Goal: Task Accomplishment & Management: Manage account settings

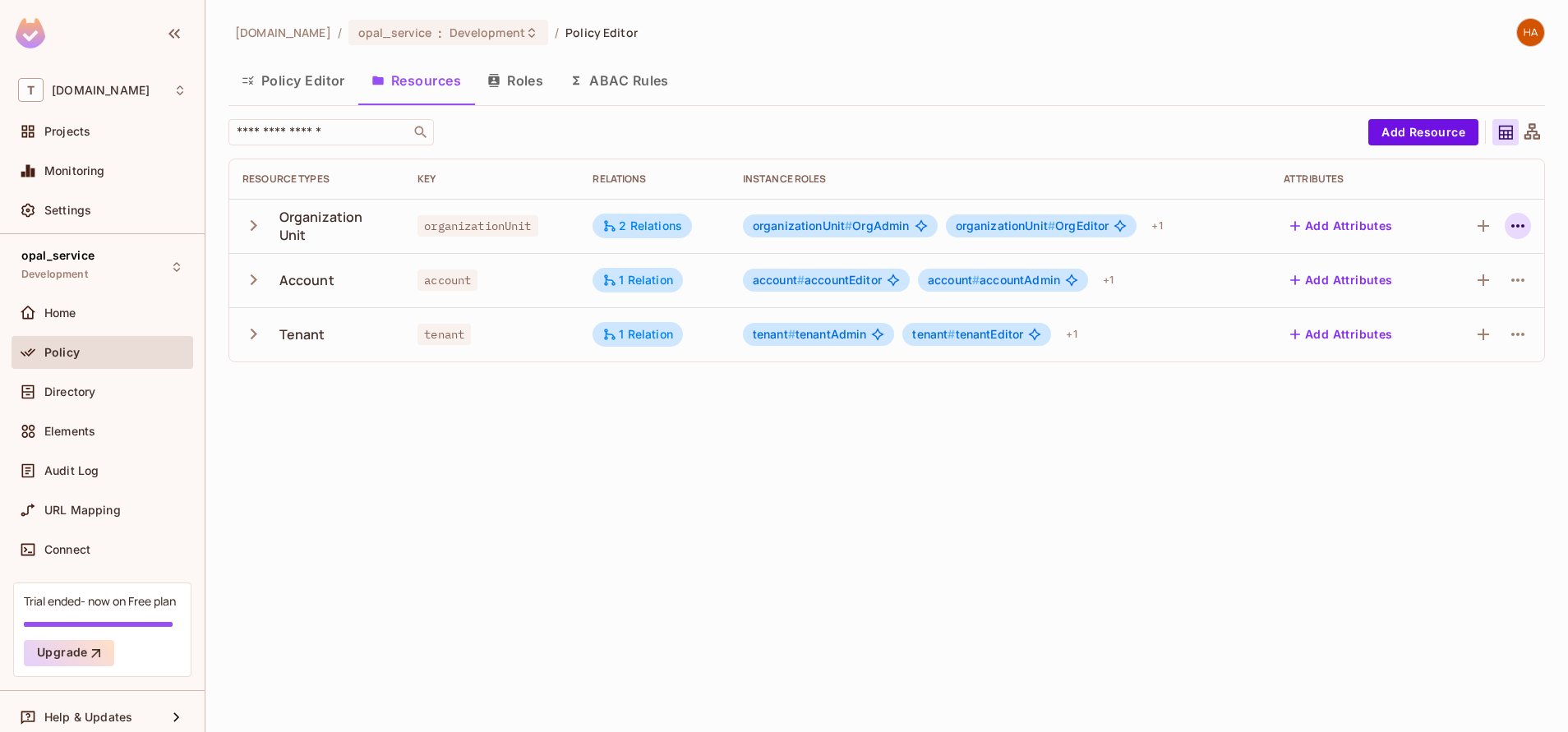
click at [1524, 219] on icon "button" at bounding box center [1518, 226] width 20 height 20
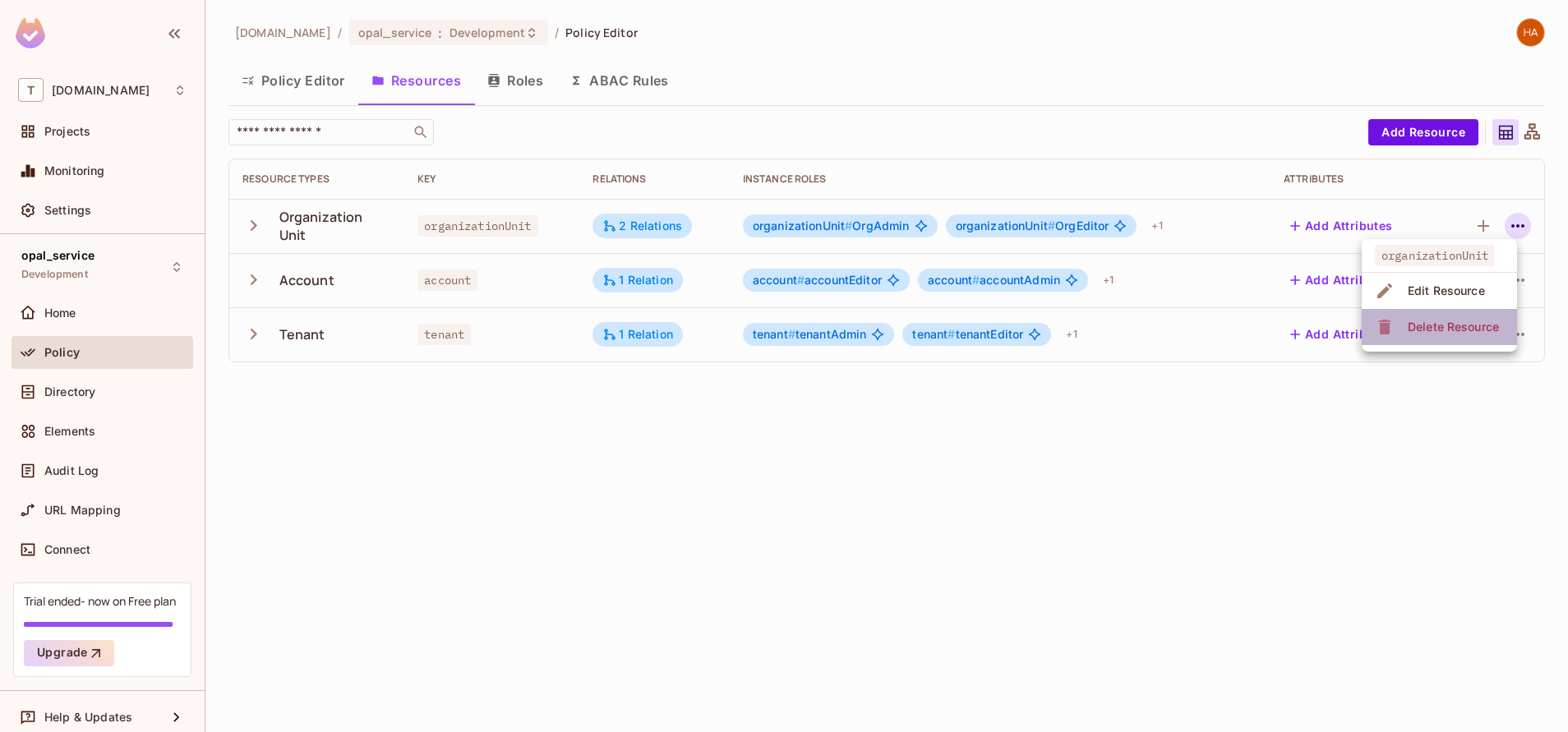
click at [1461, 322] on div "Delete Resource" at bounding box center [1454, 326] width 91 height 16
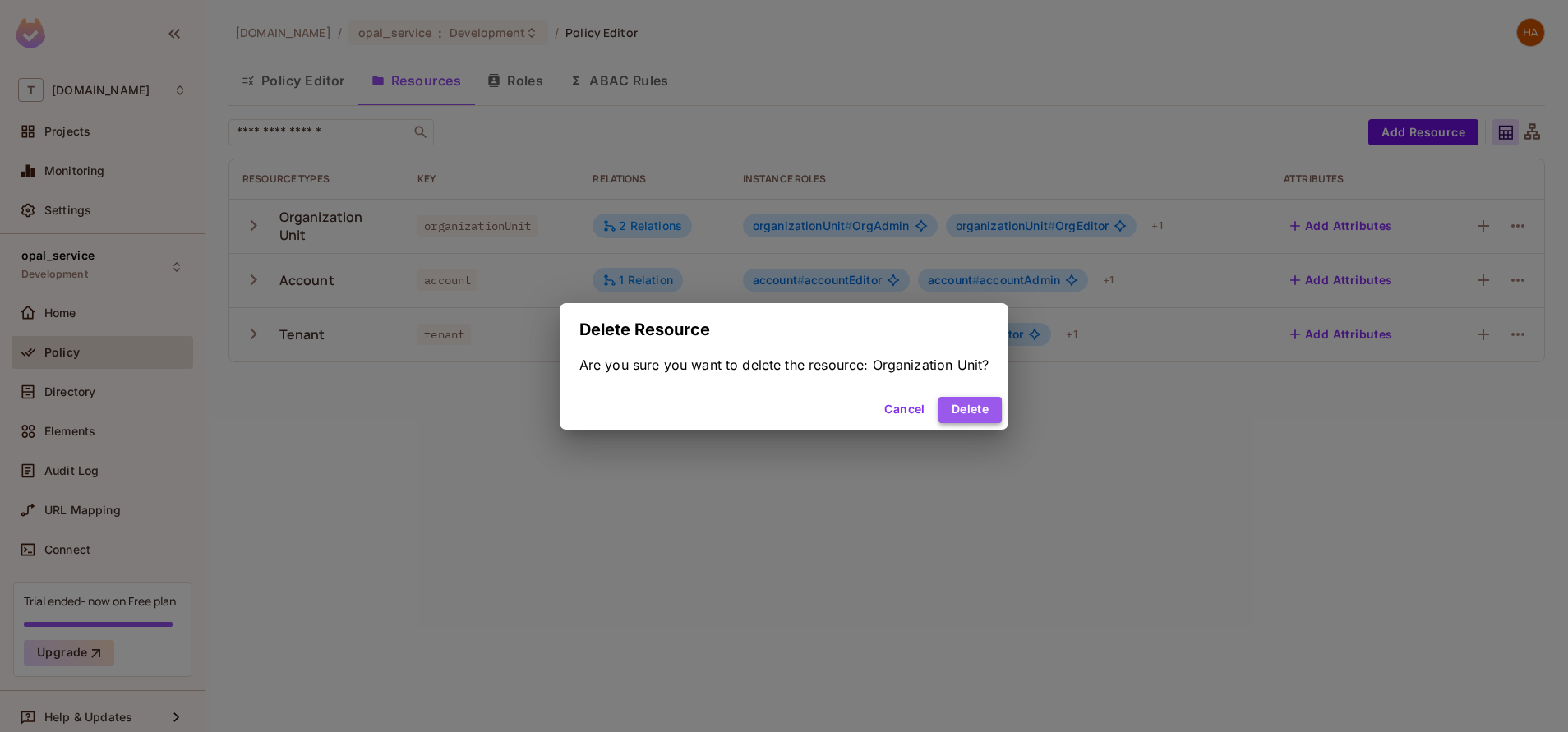
click at [975, 412] on button "Delete" at bounding box center [969, 410] width 63 height 26
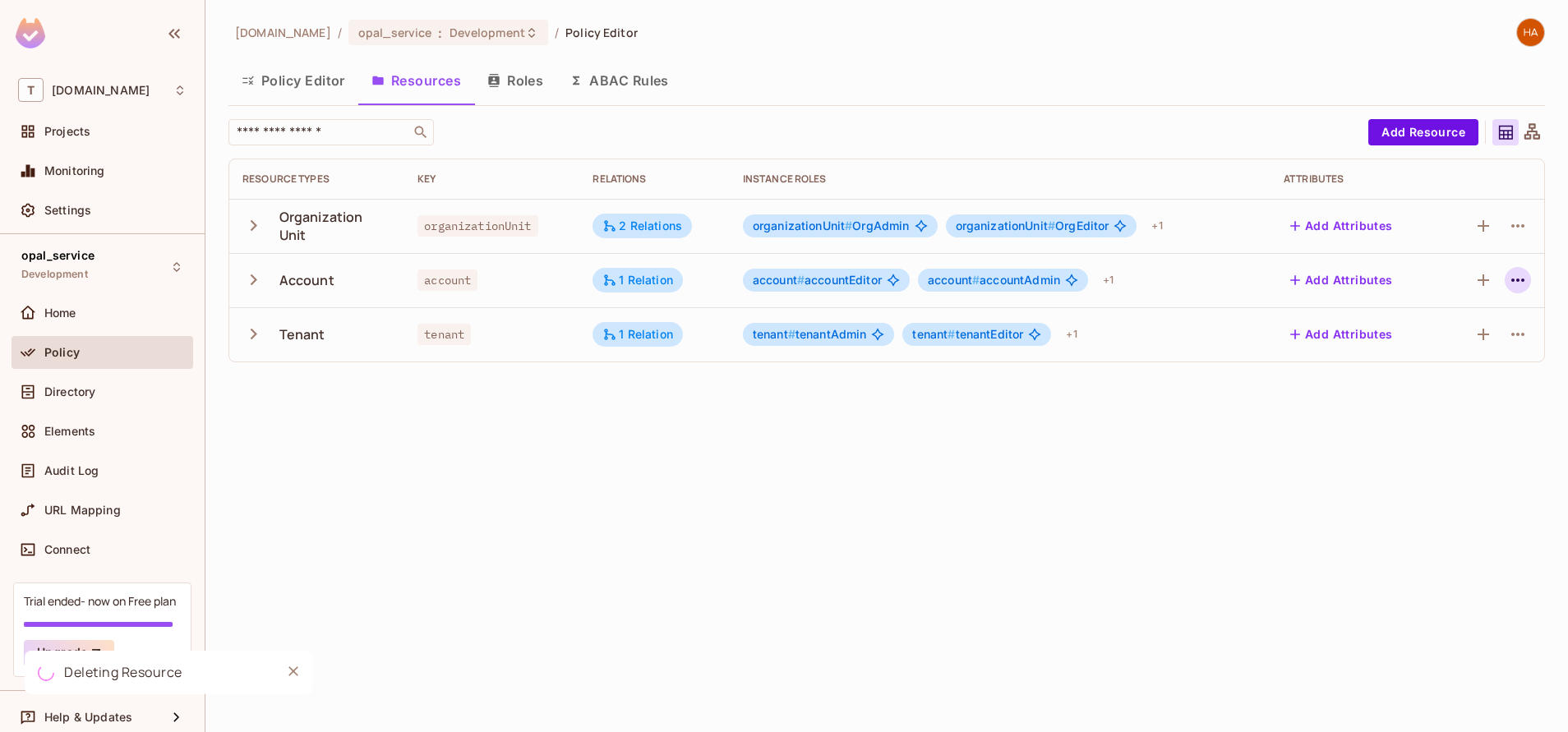
click at [1521, 287] on icon "button" at bounding box center [1518, 280] width 20 height 20
click at [1452, 377] on div "Delete Resource" at bounding box center [1454, 381] width 91 height 16
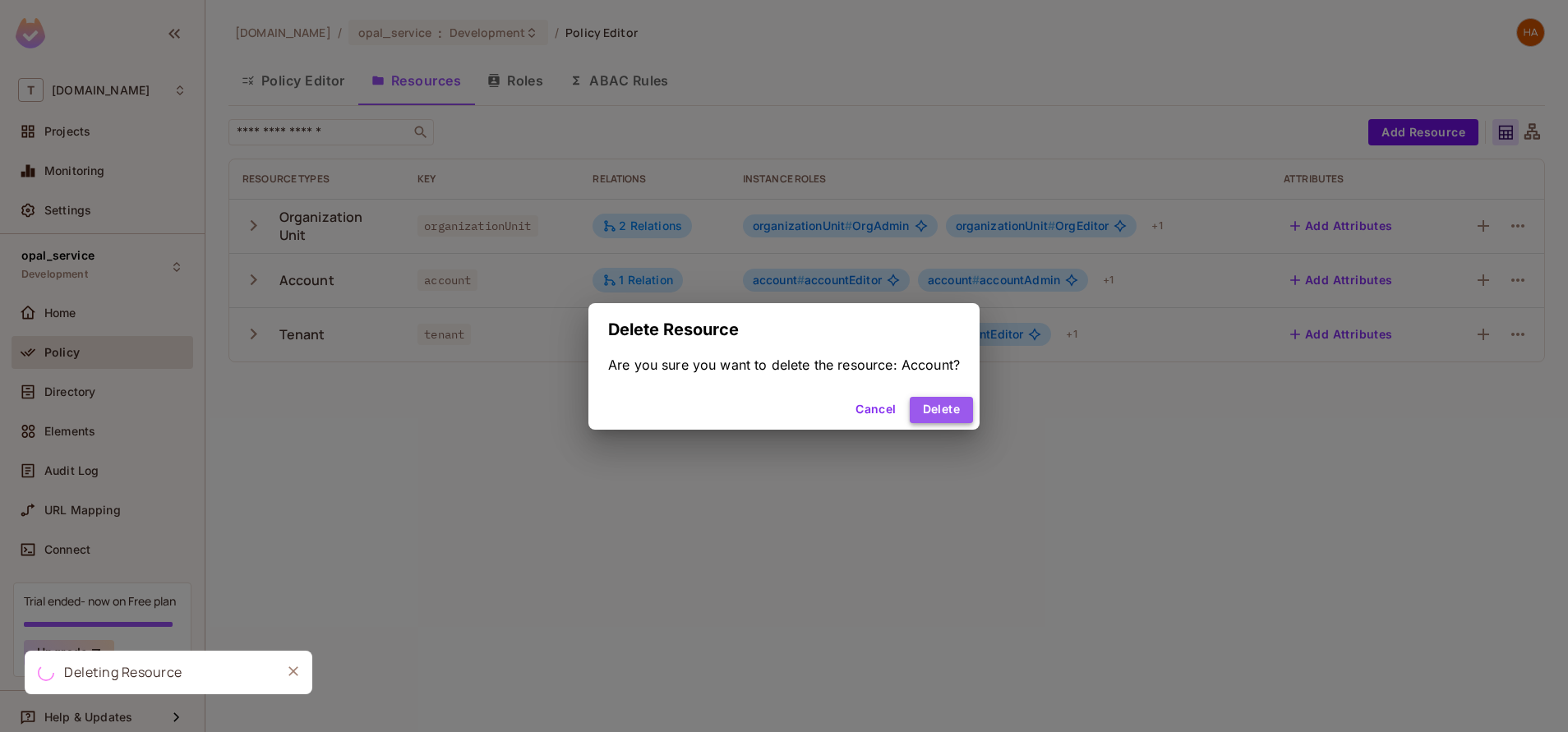
click at [950, 401] on button "Delete" at bounding box center [941, 410] width 63 height 26
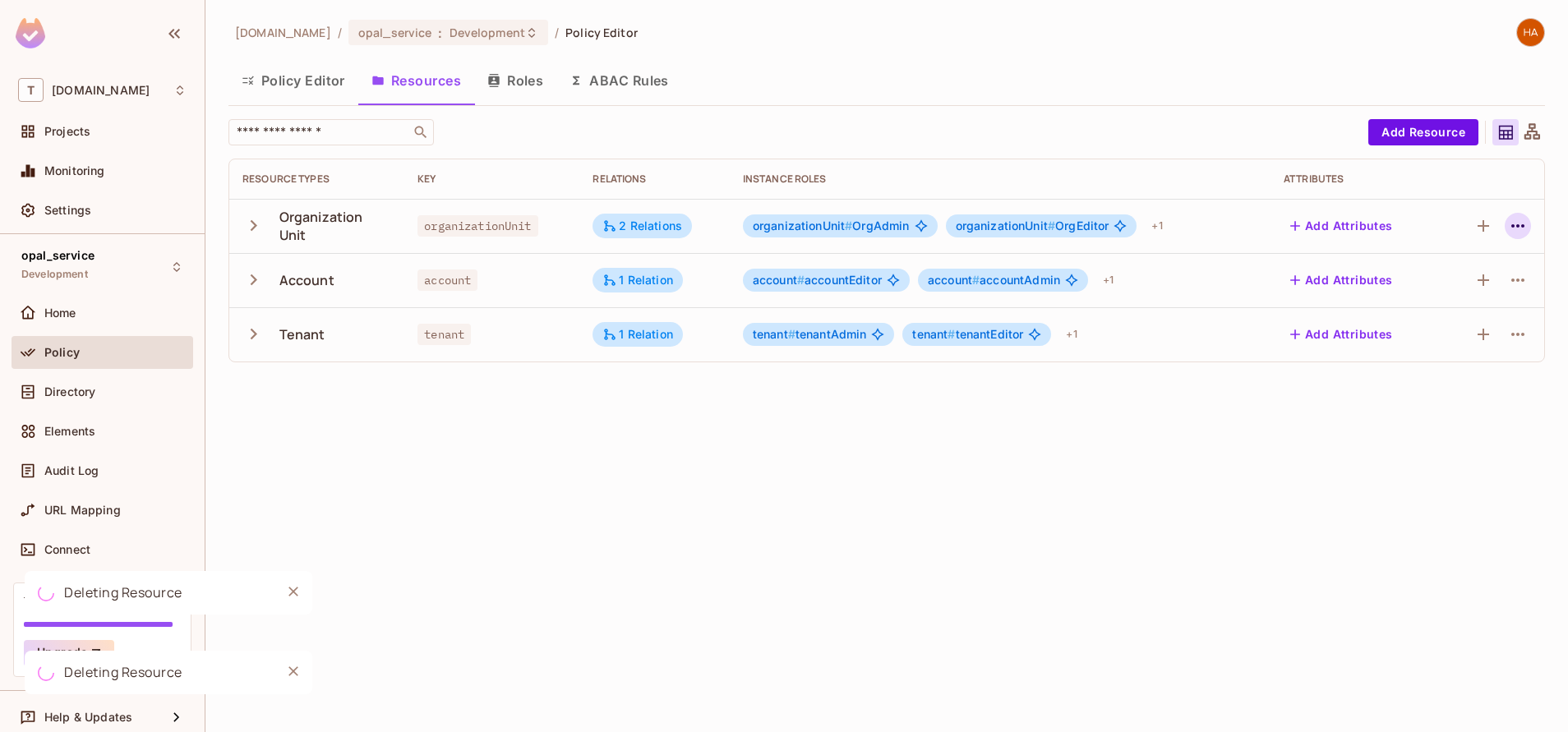
click at [1511, 228] on icon "button" at bounding box center [1518, 226] width 20 height 20
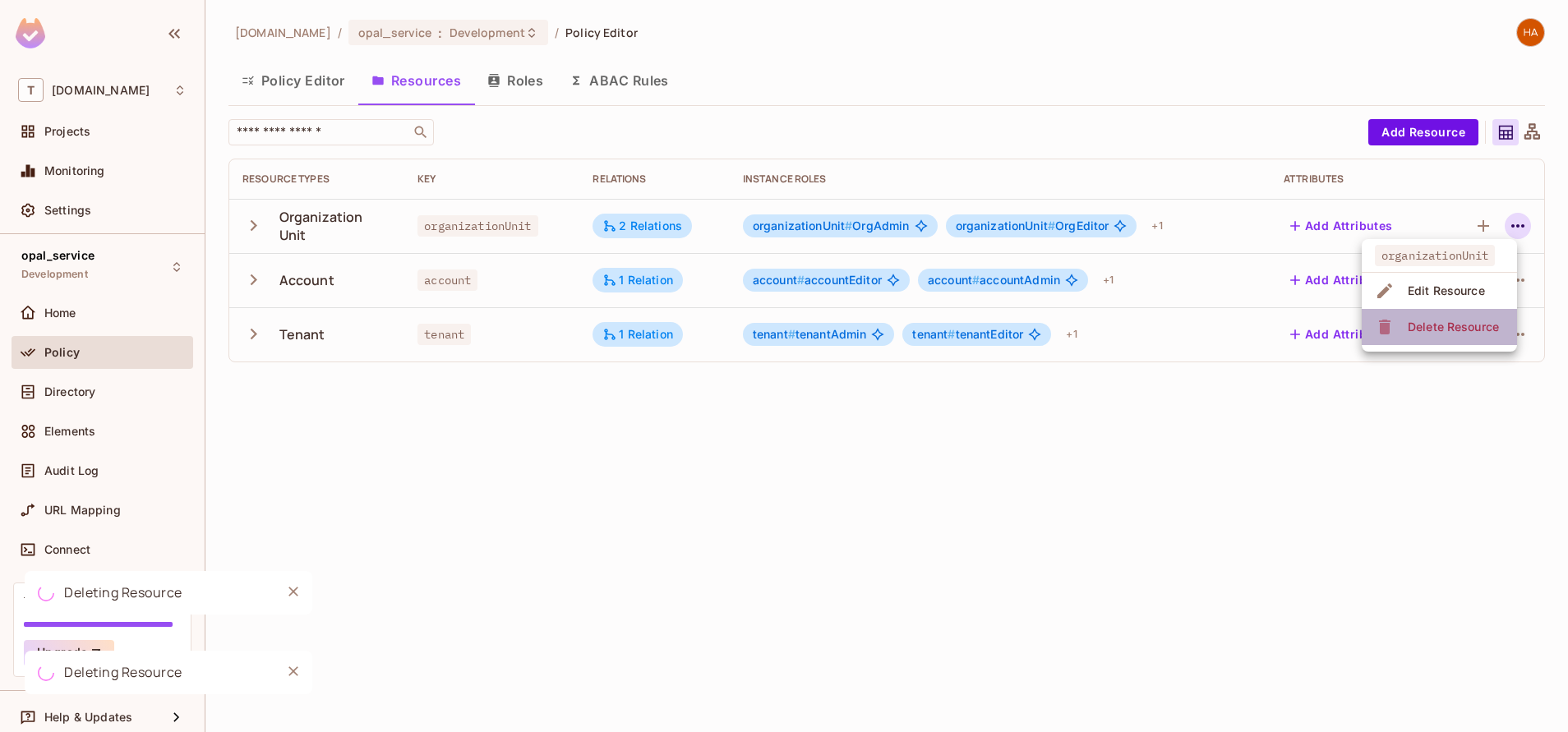
click at [1452, 328] on div "Delete Resource" at bounding box center [1454, 326] width 91 height 16
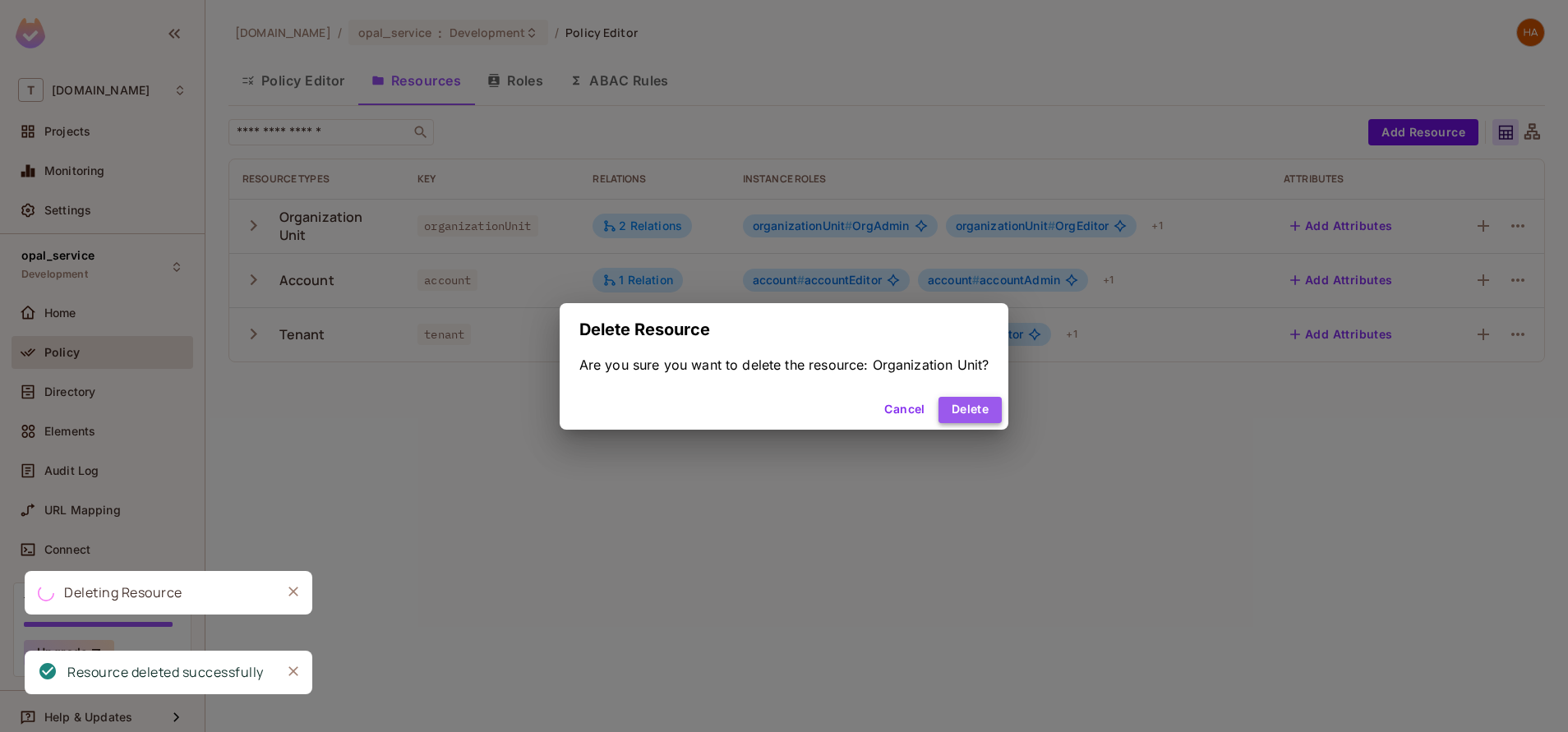
click at [972, 408] on button "Delete" at bounding box center [969, 410] width 63 height 26
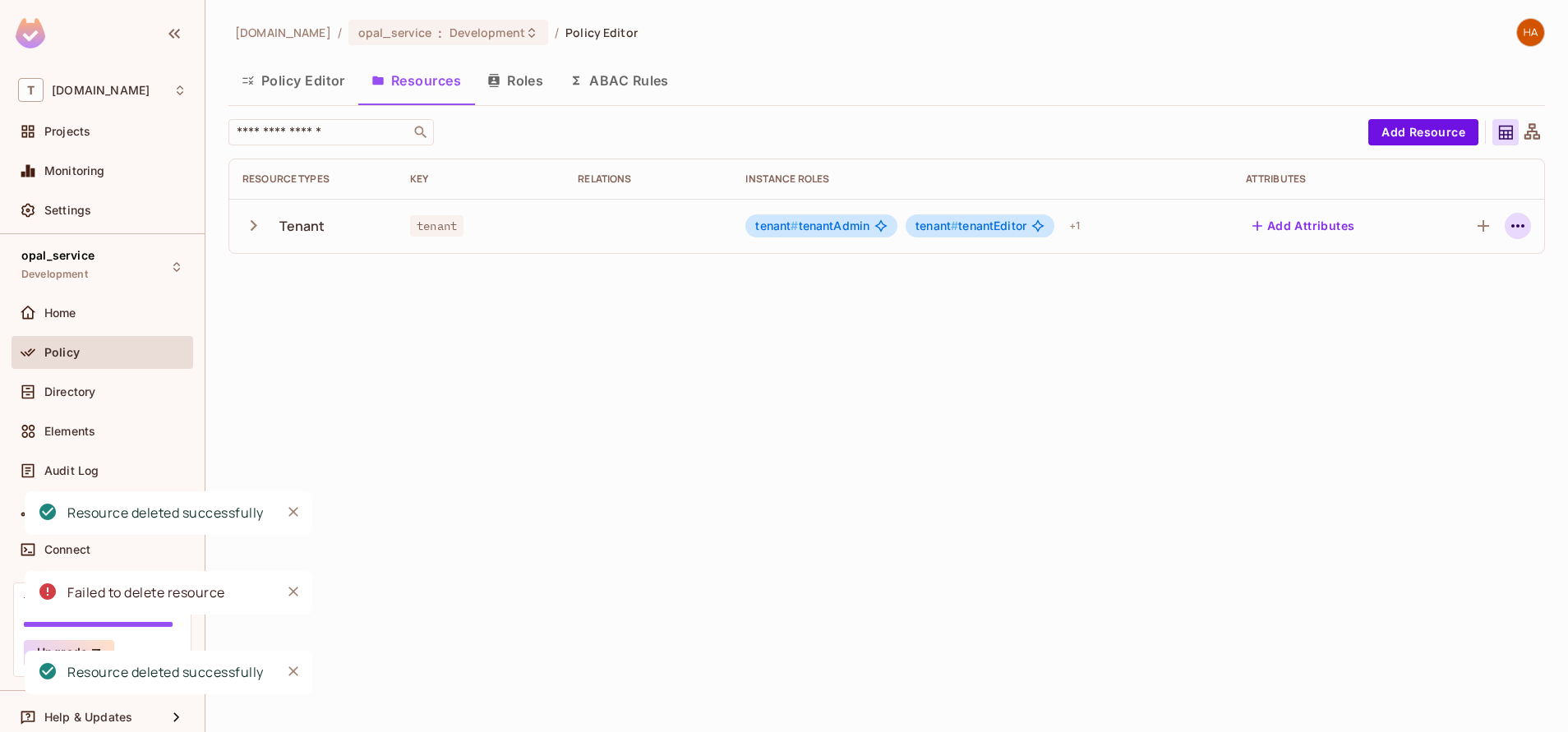
click at [1524, 226] on icon "button" at bounding box center [1518, 225] width 13 height 3
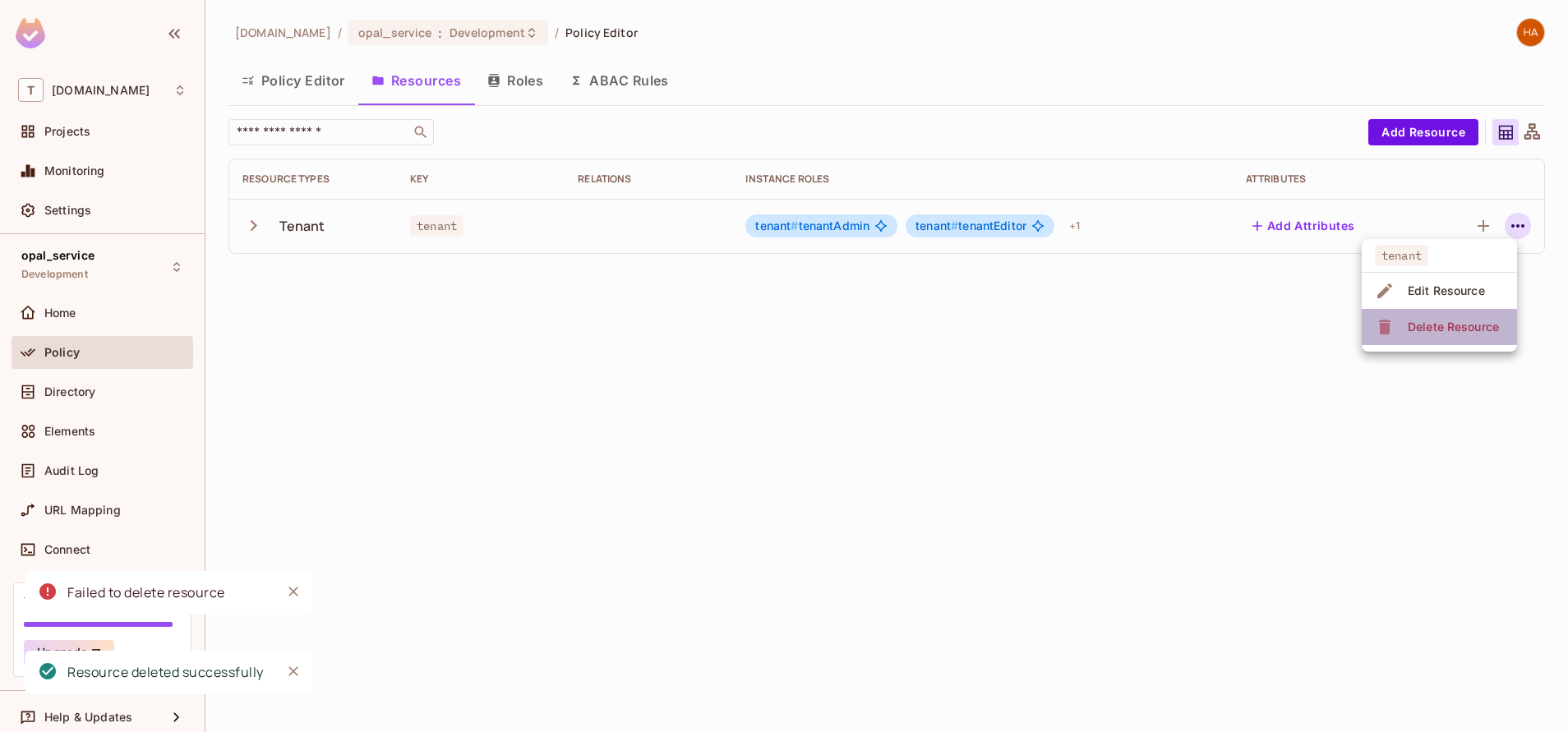
click at [1465, 317] on span "Delete Resource" at bounding box center [1453, 327] width 101 height 26
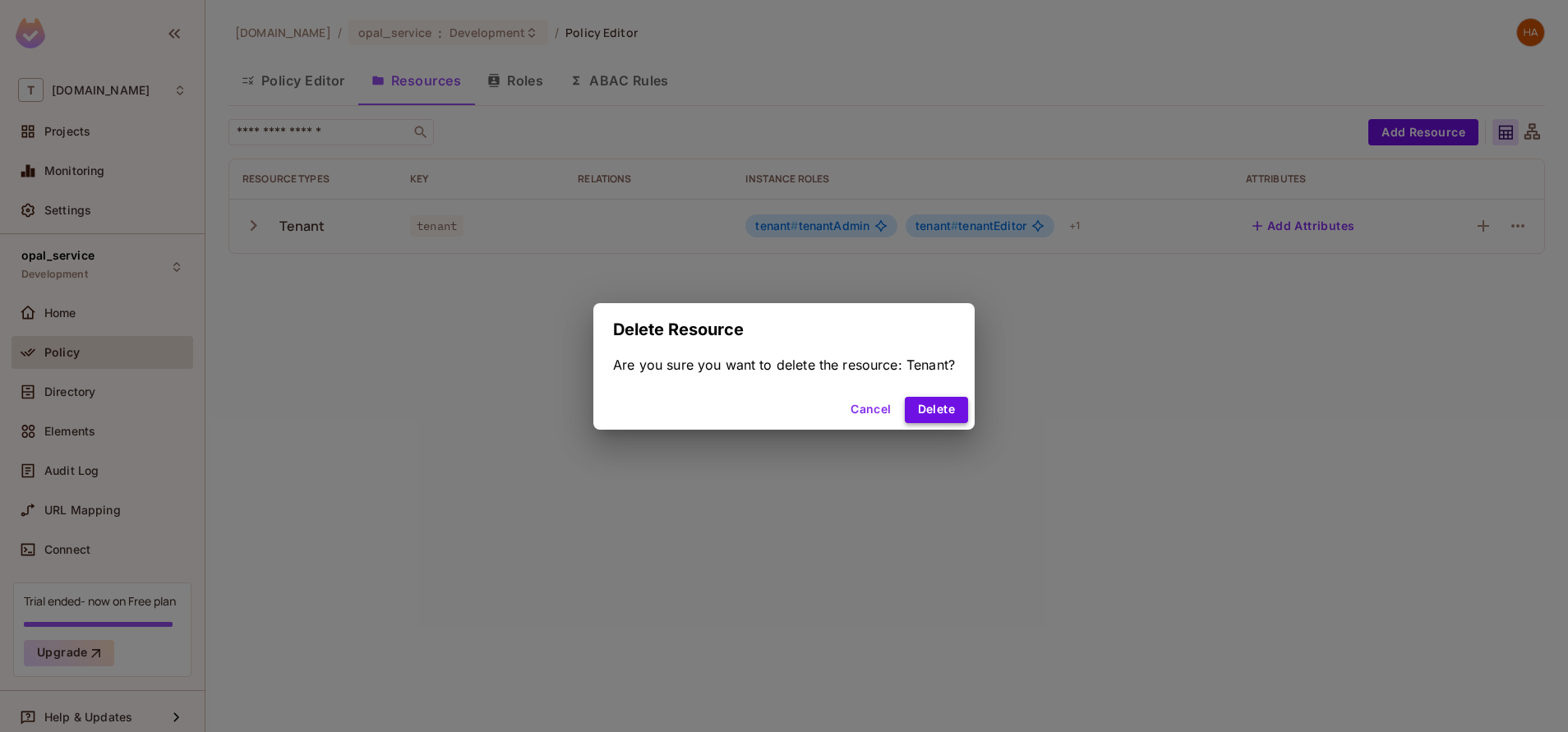
click at [932, 417] on button "Delete" at bounding box center [936, 410] width 63 height 26
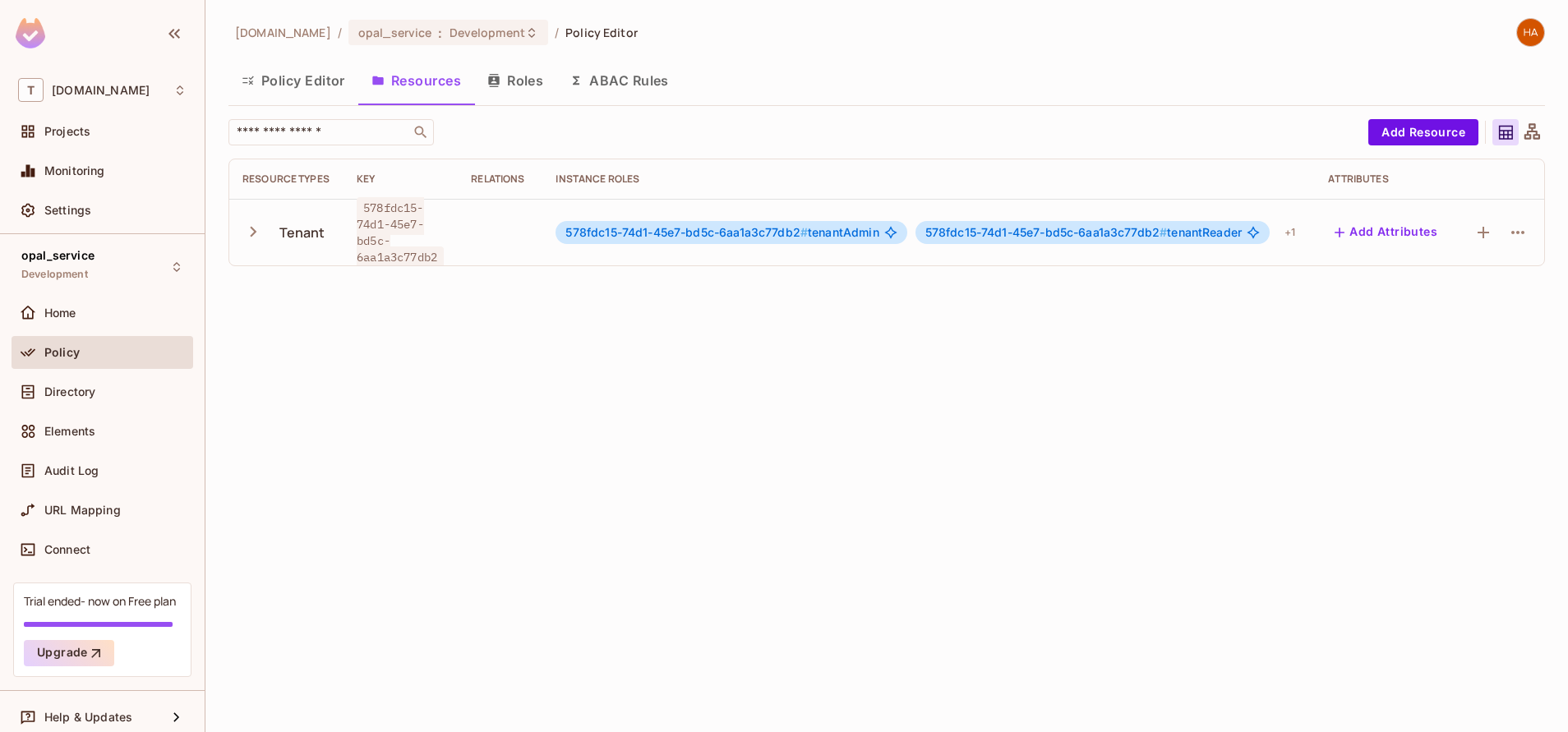
click at [248, 238] on icon "button" at bounding box center [253, 232] width 22 height 22
click at [1521, 236] on icon "button" at bounding box center [1518, 232] width 20 height 20
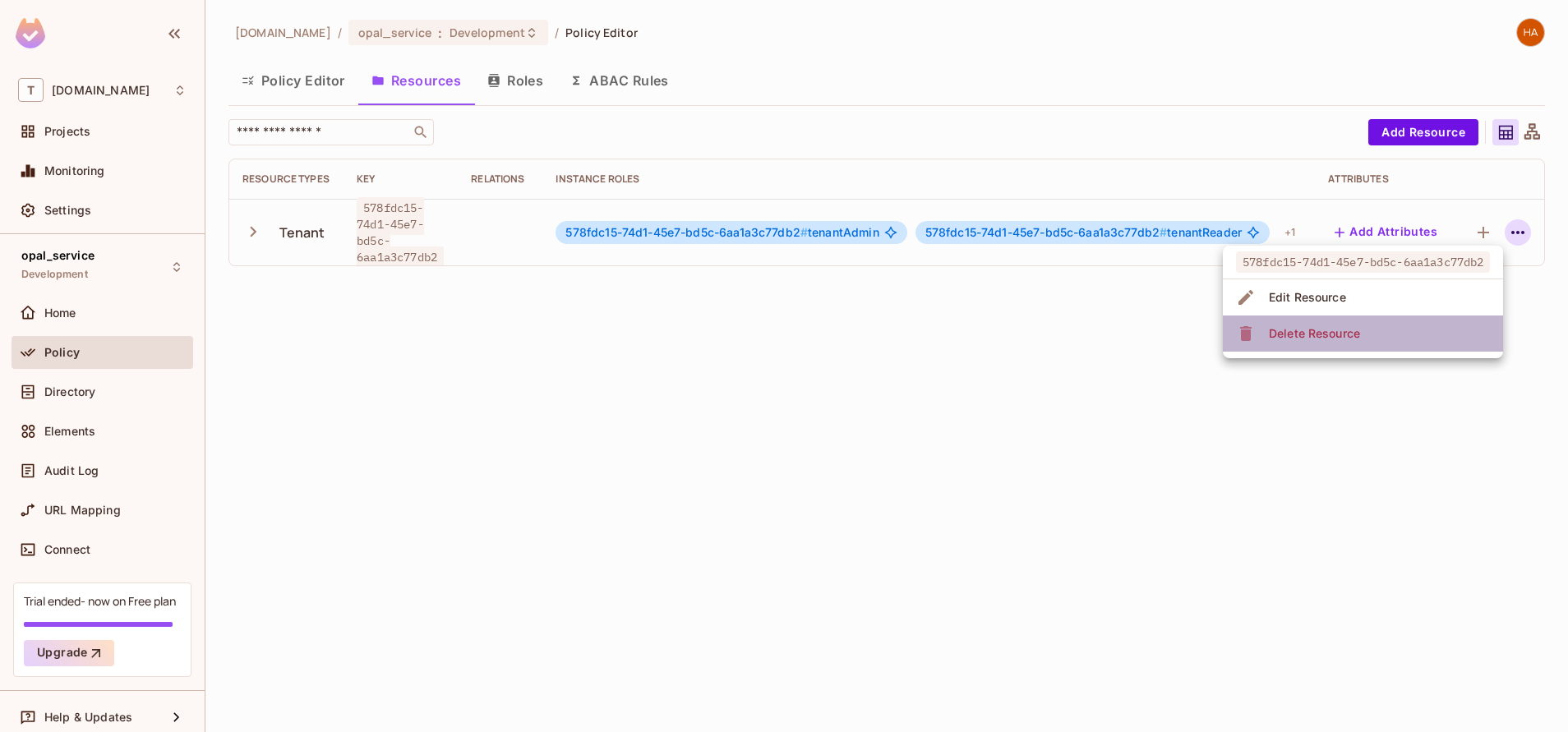
click at [1388, 341] on li "Delete Resource" at bounding box center [1363, 334] width 280 height 36
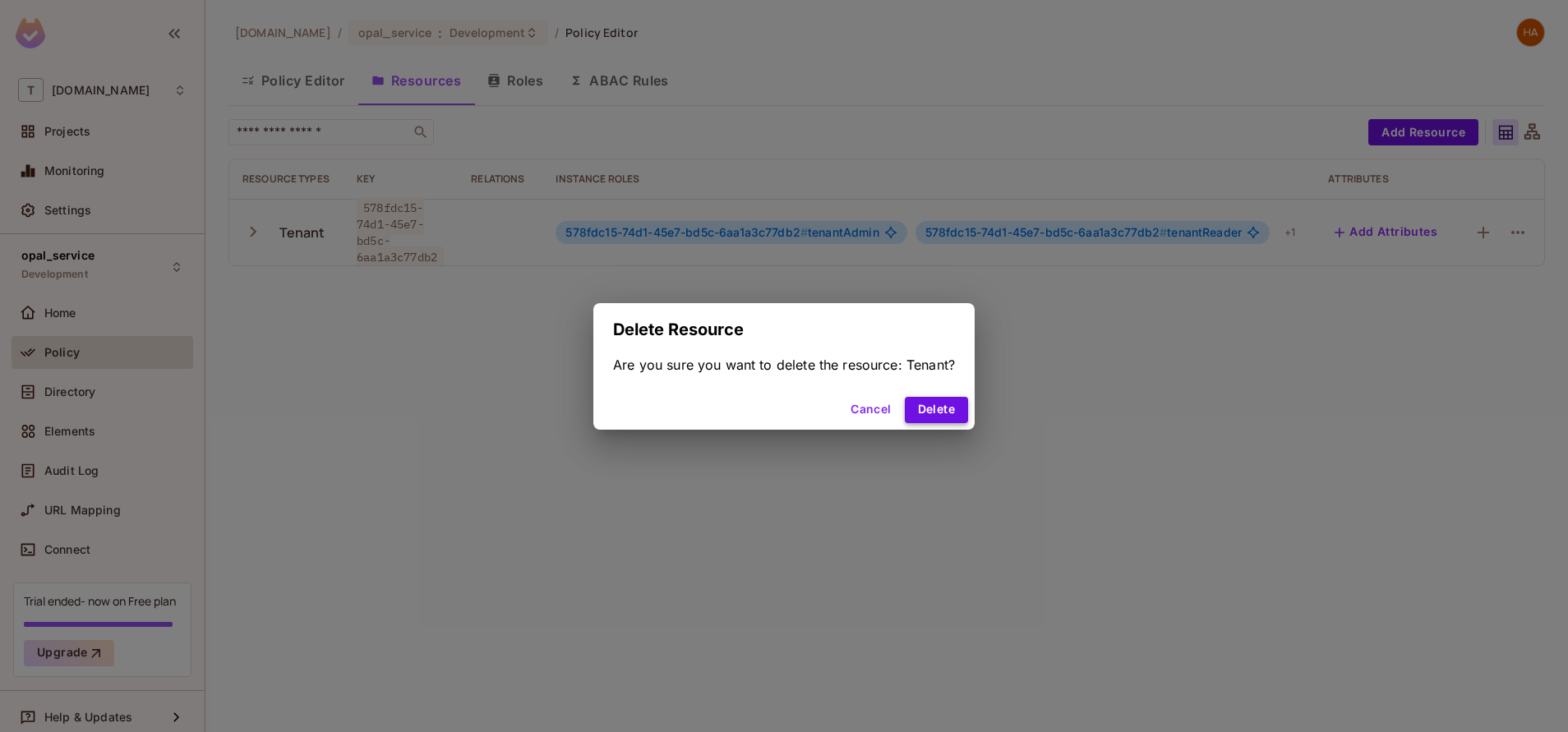
click at [932, 410] on button "Delete" at bounding box center [936, 410] width 63 height 26
